Goal: Check status

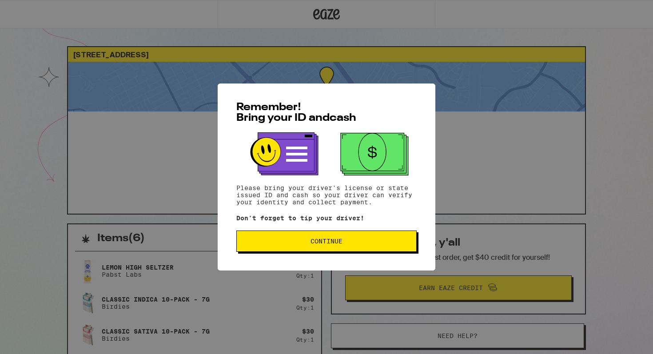
click at [329, 240] on span "Continue" at bounding box center [327, 241] width 32 height 6
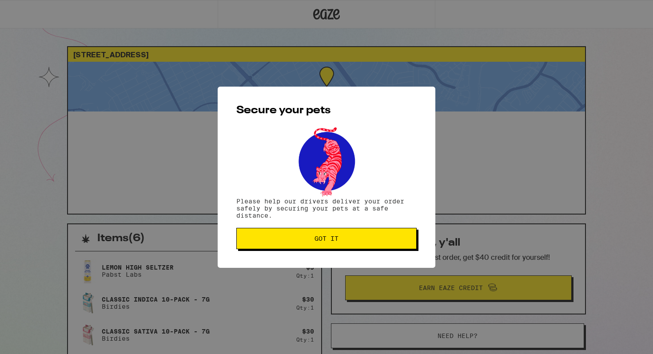
click at [329, 240] on span "Got it" at bounding box center [327, 239] width 24 height 6
